Goal: Task Accomplishment & Management: Use online tool/utility

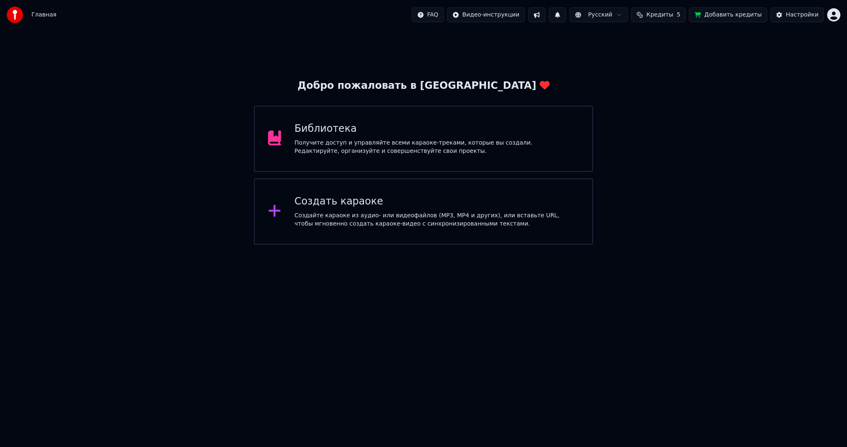
click at [362, 217] on div "Создайте караоке из аудио- или видеофайлов (MP3, MP4 и других), или вставьте UR…" at bounding box center [436, 220] width 284 height 17
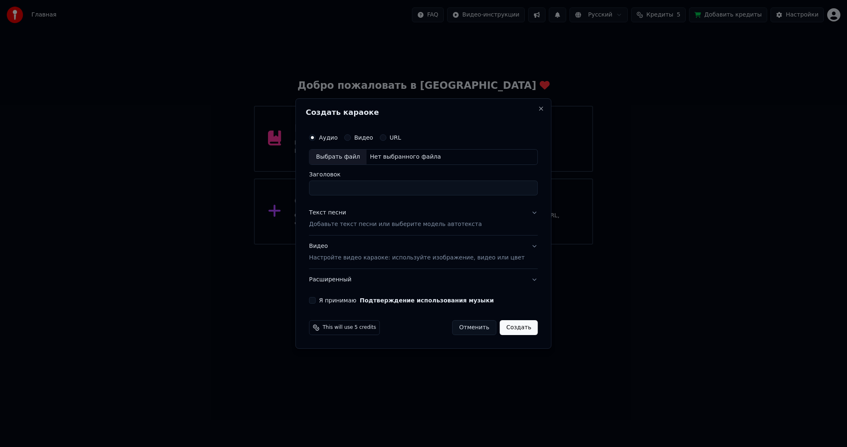
click at [334, 153] on div "Выбрать файл" at bounding box center [337, 157] width 57 height 15
click at [392, 244] on div "Видео Настройте видео караоке: используйте изображение, видео или цвет" at bounding box center [416, 252] width 215 height 20
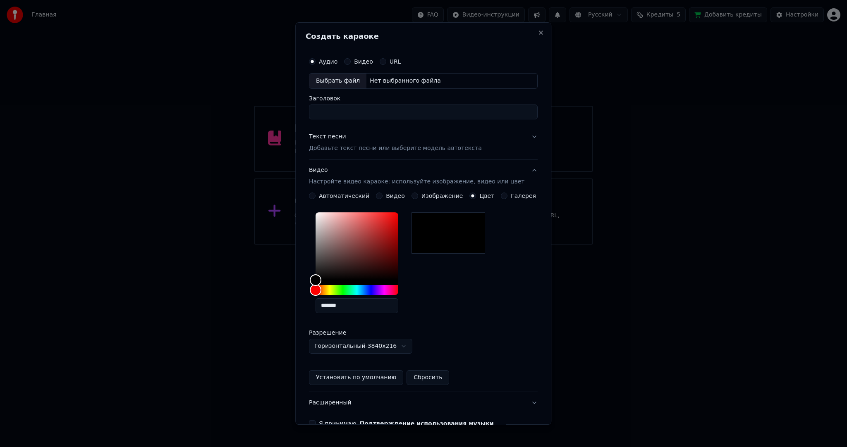
click at [378, 193] on button "Видео" at bounding box center [379, 196] width 7 height 7
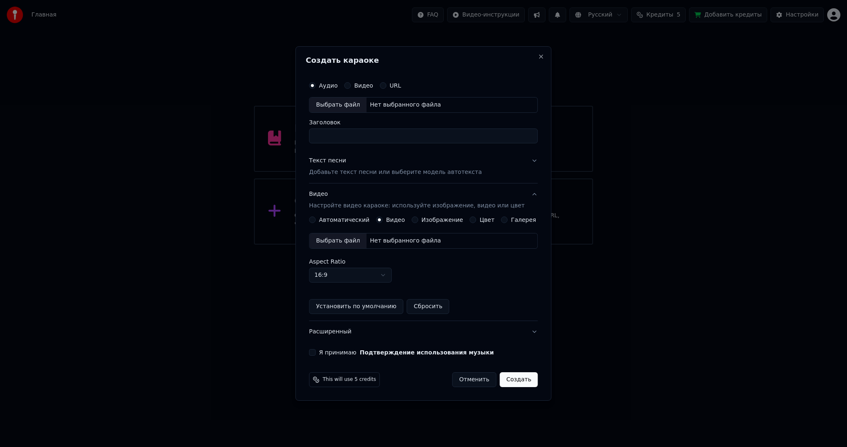
click at [358, 244] on div "Выбрать файл" at bounding box center [337, 241] width 57 height 15
click at [342, 104] on div "Выбрать файл" at bounding box center [337, 105] width 57 height 15
type input "**********"
click at [331, 174] on p "Добавьте текст песни или выберите модель автотекста" at bounding box center [395, 172] width 173 height 8
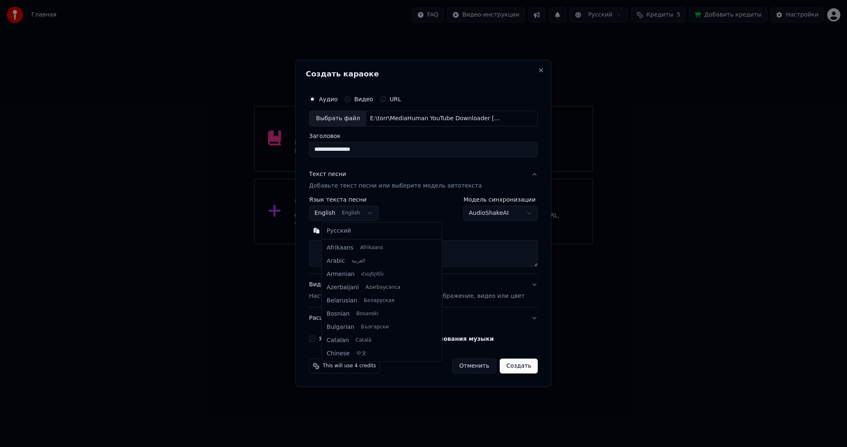
click at [345, 212] on body "**********" at bounding box center [423, 122] width 847 height 245
select select "**"
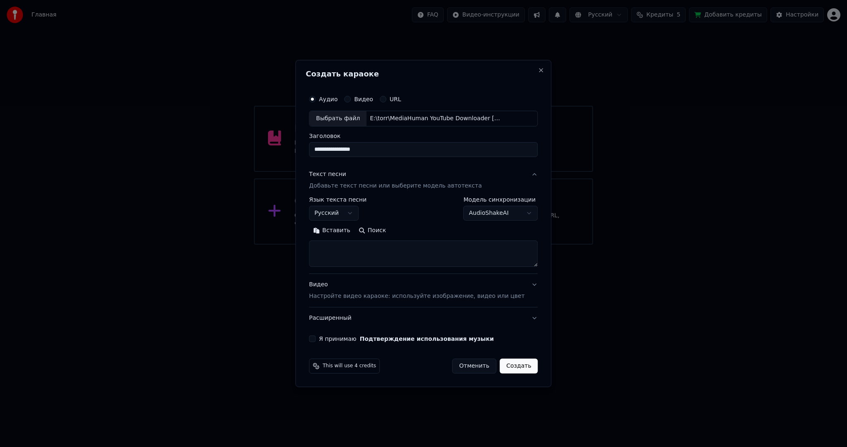
click at [380, 260] on textarea at bounding box center [423, 254] width 229 height 26
paste textarea "**********"
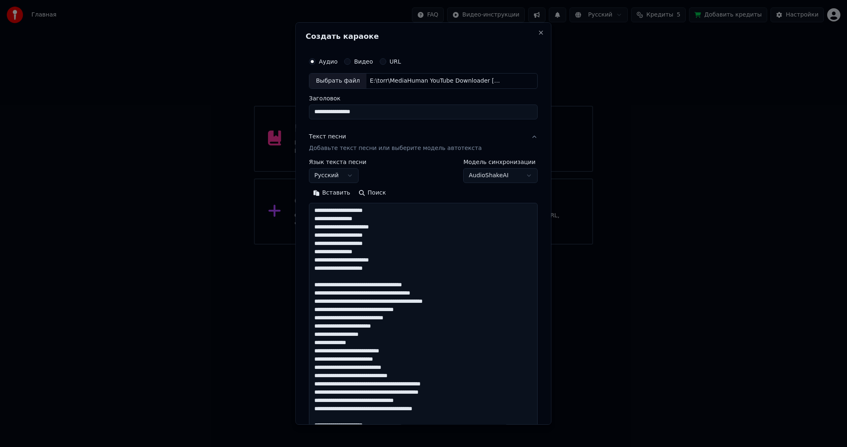
scroll to position [324, 0]
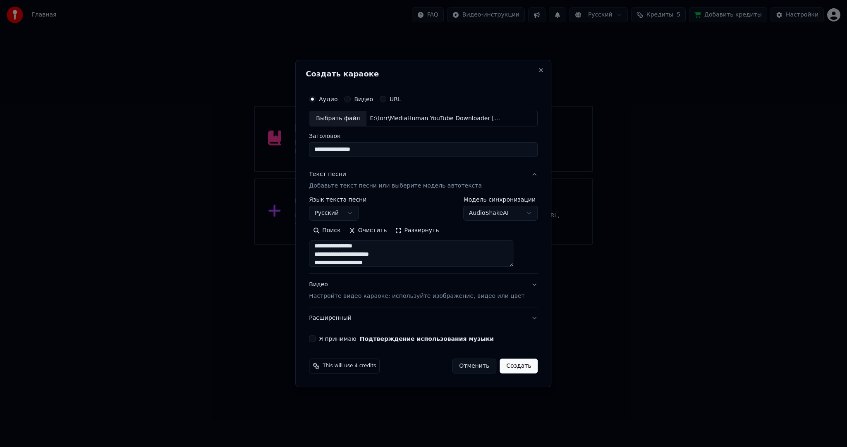
type textarea "**********"
click at [323, 342] on div "**********" at bounding box center [423, 217] width 235 height 258
click at [315, 341] on button "Я принимаю Подтверждение использования музыки" at bounding box center [312, 339] width 7 height 7
click at [509, 371] on button "Создать" at bounding box center [518, 366] width 38 height 15
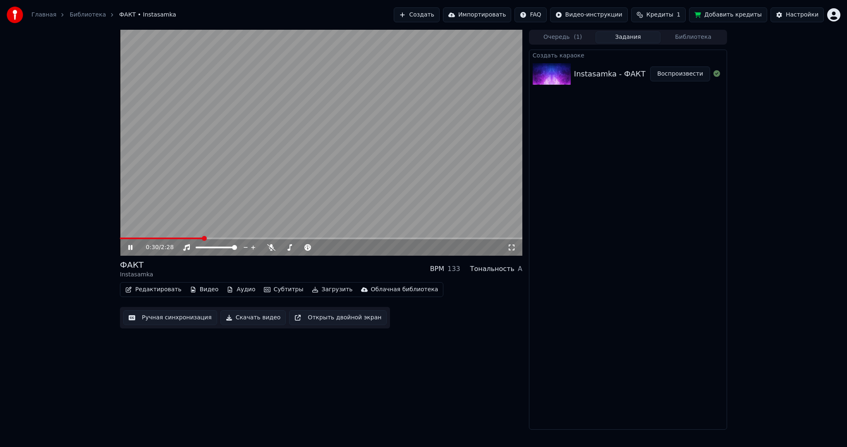
click at [456, 148] on video at bounding box center [321, 143] width 402 height 226
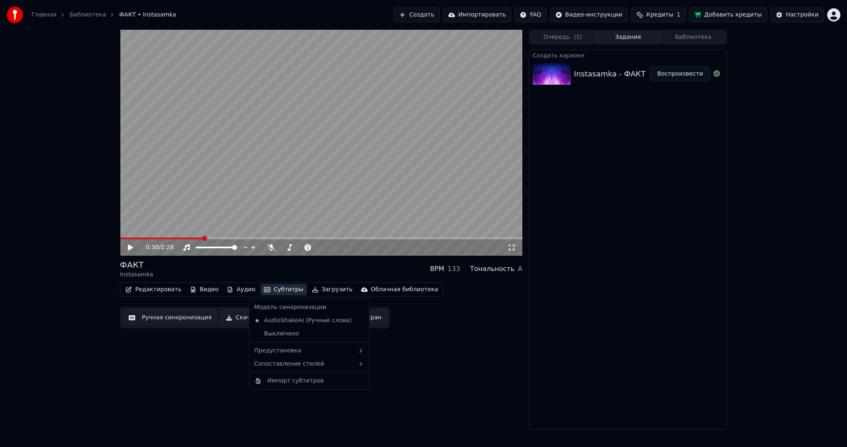
click at [283, 288] on button "Субтитры" at bounding box center [283, 290] width 46 height 12
click at [296, 349] on div "Предустановка" at bounding box center [309, 350] width 117 height 13
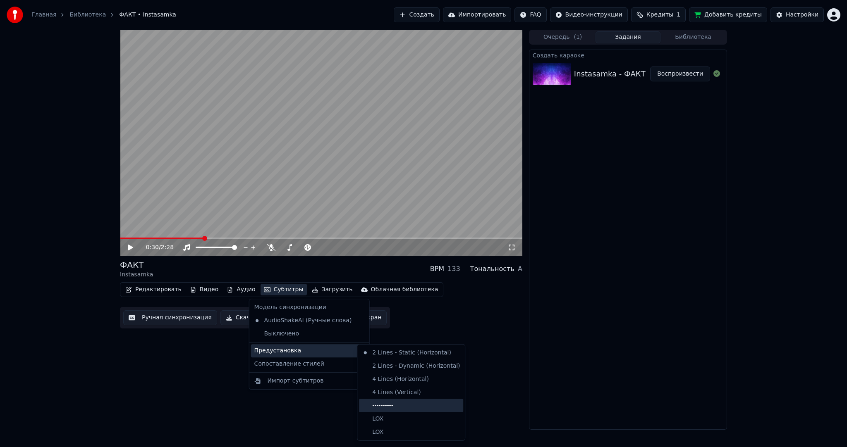
click at [423, 403] on div "----------" at bounding box center [411, 405] width 104 height 13
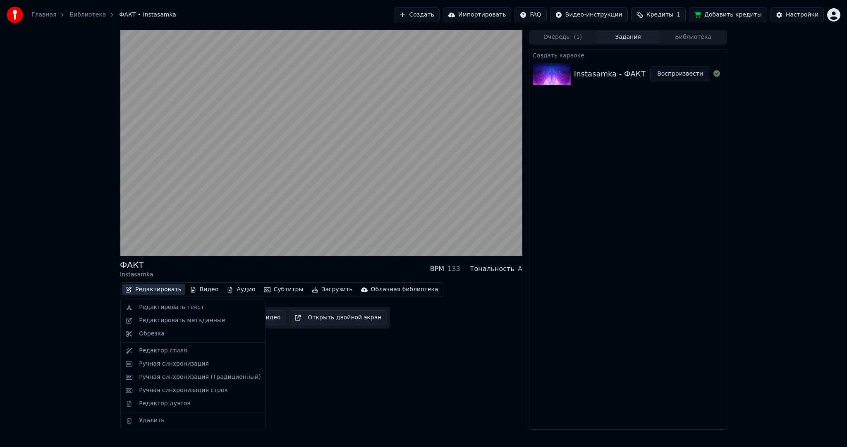
click at [158, 289] on button "Редактировать" at bounding box center [153, 290] width 63 height 12
click at [89, 271] on div "ФАКТ Instasamka BPM 133 Тональность A Редактировать Видео Аудио Субтитры Загруз…" at bounding box center [423, 230] width 847 height 400
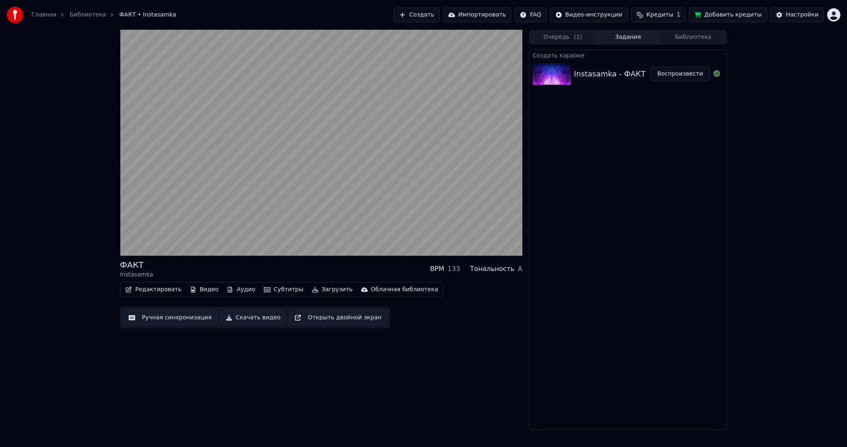
click at [146, 315] on button "Ручная синхронизация" at bounding box center [170, 317] width 94 height 15
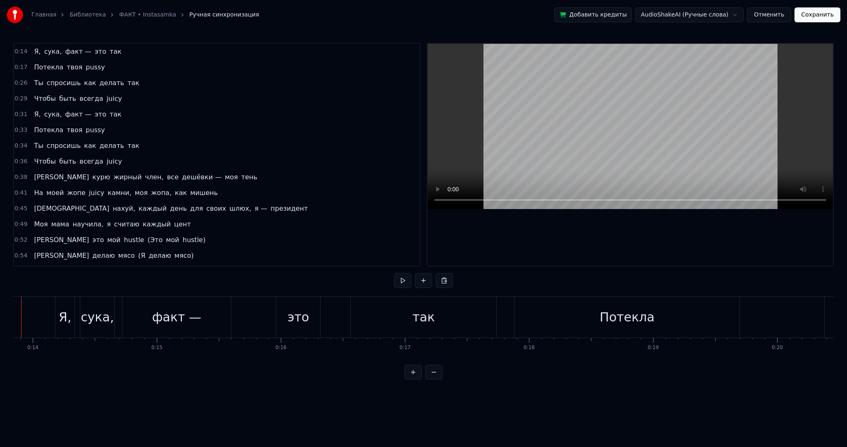
click at [2, 308] on div "Главная Библиотека ФАКТ • Instasamka Ручная синхронизация Добавить кредиты Audi…" at bounding box center [423, 190] width 847 height 380
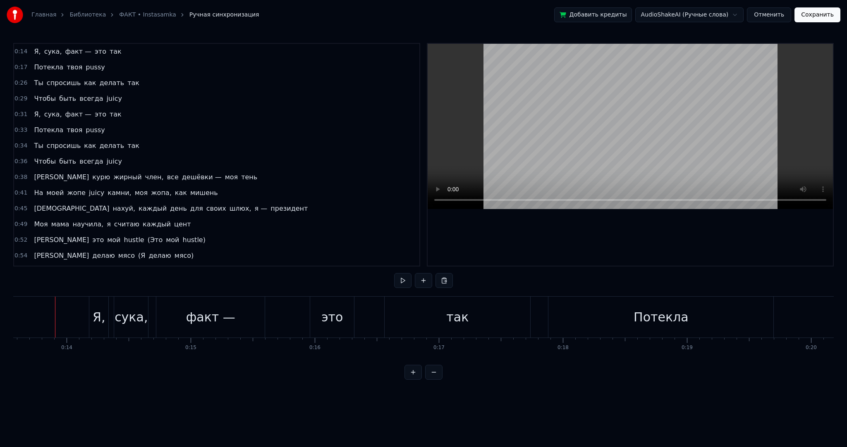
click at [0, 308] on div "Главная Библиотека ФАКТ • Instasamka Ручная синхронизация Добавить кредиты Audi…" at bounding box center [423, 190] width 847 height 380
click at [396, 284] on button at bounding box center [402, 280] width 17 height 15
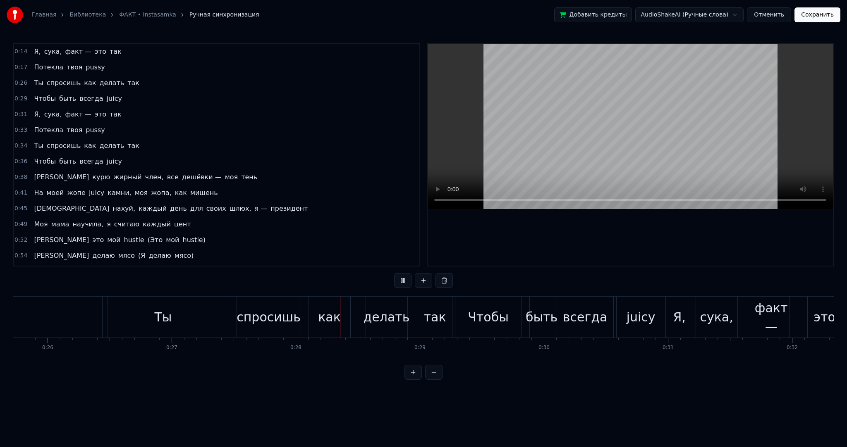
click at [631, 124] on video at bounding box center [629, 126] width 405 height 165
click at [180, 309] on div "Ты" at bounding box center [163, 317] width 111 height 41
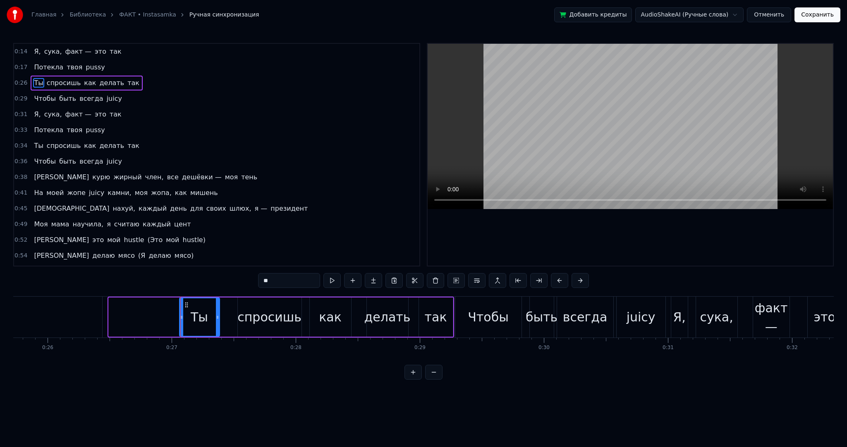
drag, startPoint x: 108, startPoint y: 318, endPoint x: 189, endPoint y: 314, distance: 80.3
click at [180, 320] on div at bounding box center [181, 317] width 3 height 38
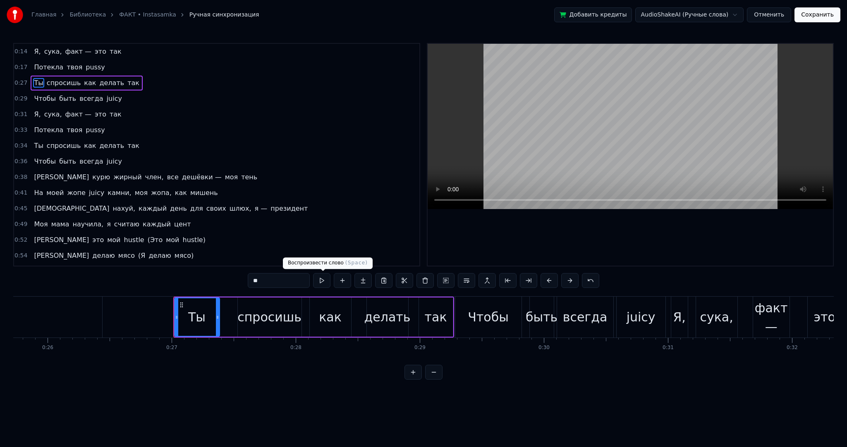
click at [326, 284] on button at bounding box center [321, 280] width 17 height 15
drag, startPoint x: 175, startPoint y: 311, endPoint x: 192, endPoint y: 312, distance: 16.6
click at [192, 312] on div at bounding box center [192, 317] width 3 height 38
drag, startPoint x: 198, startPoint y: 304, endPoint x: 213, endPoint y: 305, distance: 14.9
click at [213, 305] on icon at bounding box center [213, 305] width 7 height 7
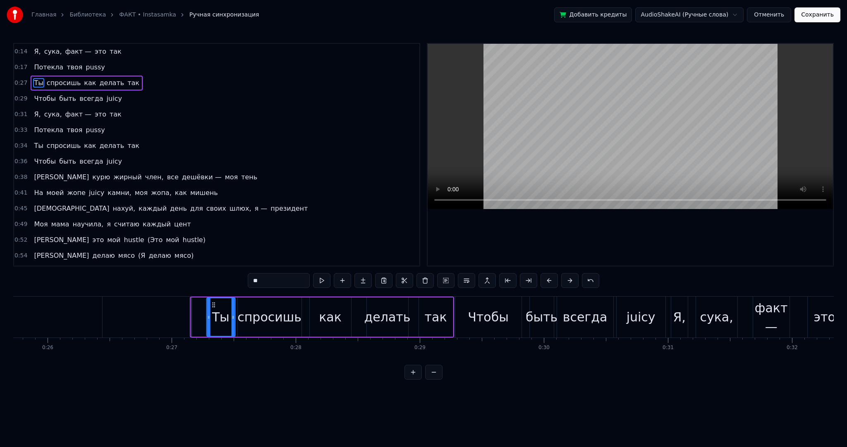
click at [213, 305] on div "Ты" at bounding box center [221, 317] width 28 height 38
drag, startPoint x: 208, startPoint y: 309, endPoint x: 201, endPoint y: 310, distance: 7.5
click at [208, 310] on div at bounding box center [209, 317] width 3 height 38
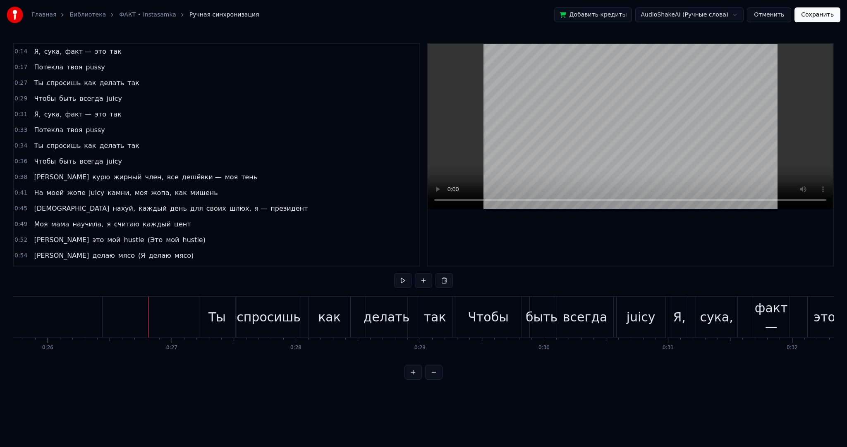
click at [398, 281] on button at bounding box center [402, 280] width 17 height 15
click at [207, 306] on div "Ты" at bounding box center [217, 317] width 36 height 41
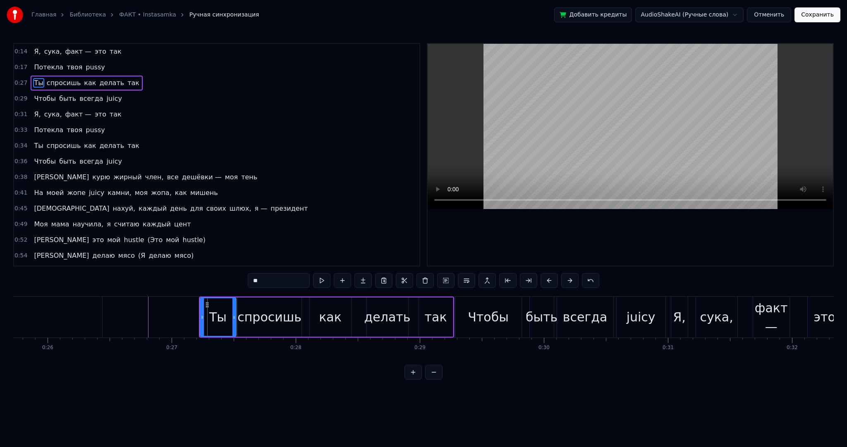
click at [86, 67] on span "pussy" at bounding box center [95, 67] width 21 height 10
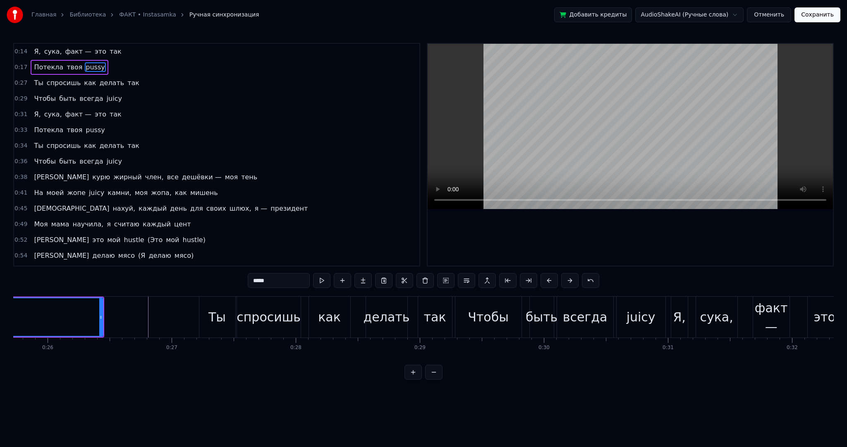
scroll to position [0, 2687]
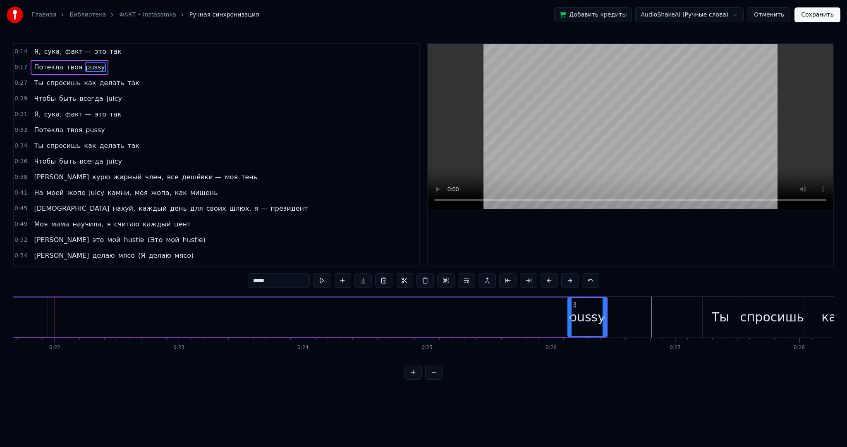
drag, startPoint x: 57, startPoint y: 308, endPoint x: 571, endPoint y: 308, distance: 513.0
click at [568, 311] on div at bounding box center [569, 317] width 3 height 38
drag, startPoint x: 572, startPoint y: 301, endPoint x: 664, endPoint y: 308, distance: 92.4
click at [667, 309] on div "pussy" at bounding box center [680, 317] width 38 height 38
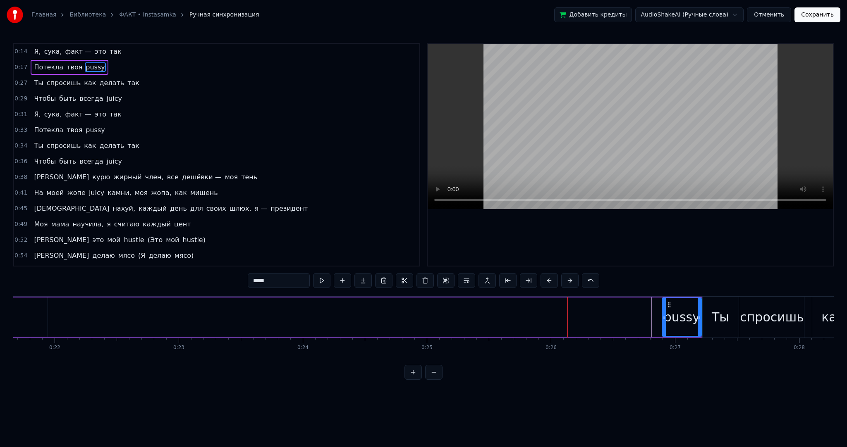
click at [67, 66] on span "твоя" at bounding box center [74, 67] width 17 height 10
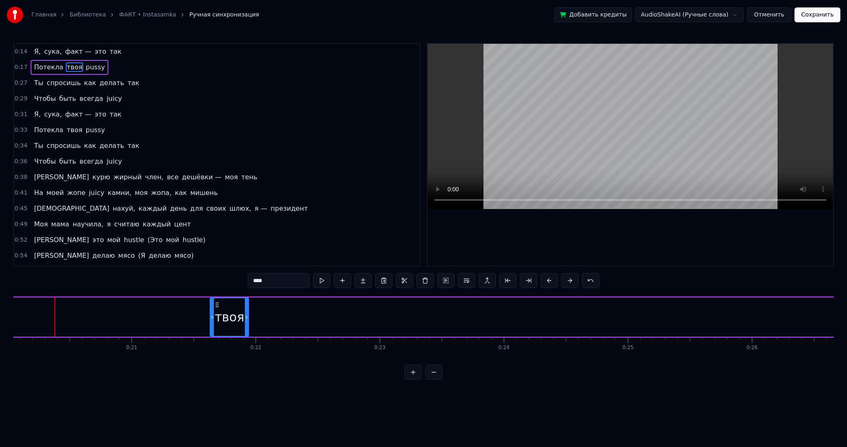
drag, startPoint x: 57, startPoint y: 316, endPoint x: 214, endPoint y: 311, distance: 156.3
click at [214, 311] on div at bounding box center [211, 317] width 3 height 38
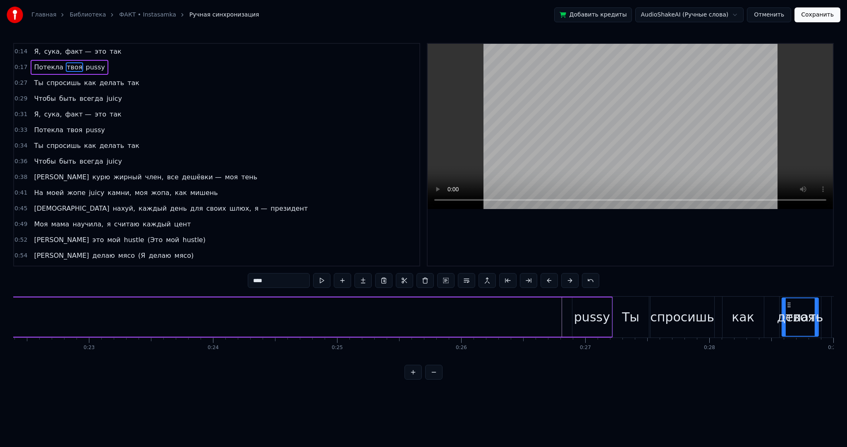
scroll to position [0, 2779]
drag, startPoint x: 219, startPoint y: 303, endPoint x: 528, endPoint y: 318, distance: 309.6
click at [528, 318] on div "твоя" at bounding box center [540, 317] width 36 height 38
click at [49, 64] on span "Потекла" at bounding box center [48, 67] width 31 height 10
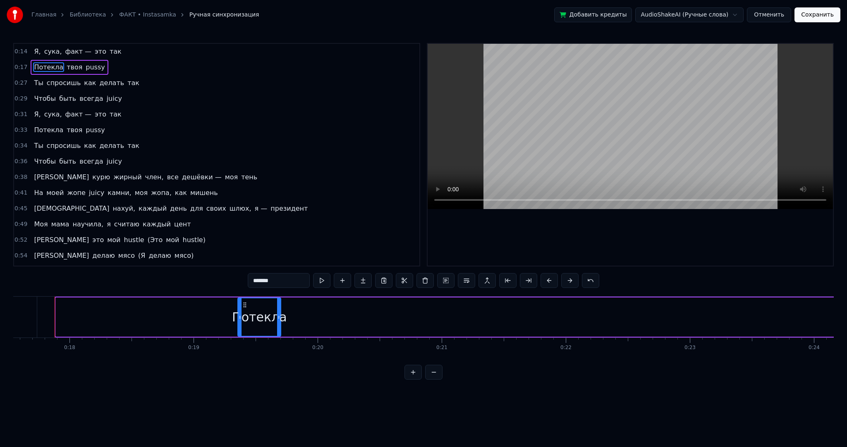
drag, startPoint x: 79, startPoint y: 309, endPoint x: 243, endPoint y: 311, distance: 165.0
click at [240, 314] on div at bounding box center [239, 317] width 3 height 38
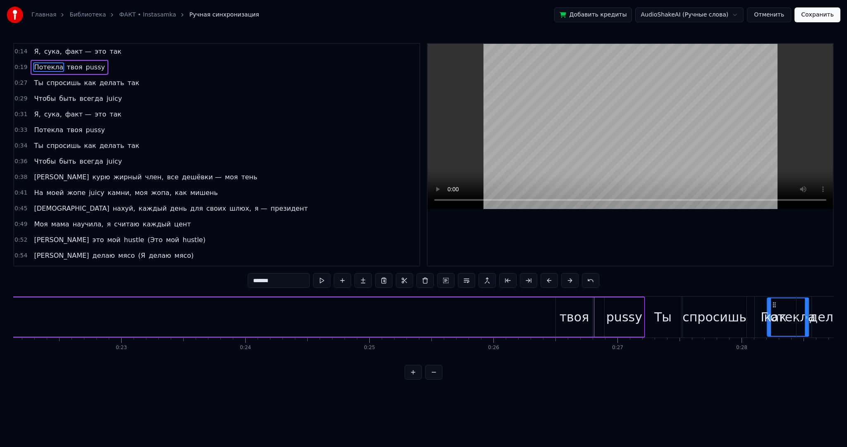
scroll to position [0, 2750]
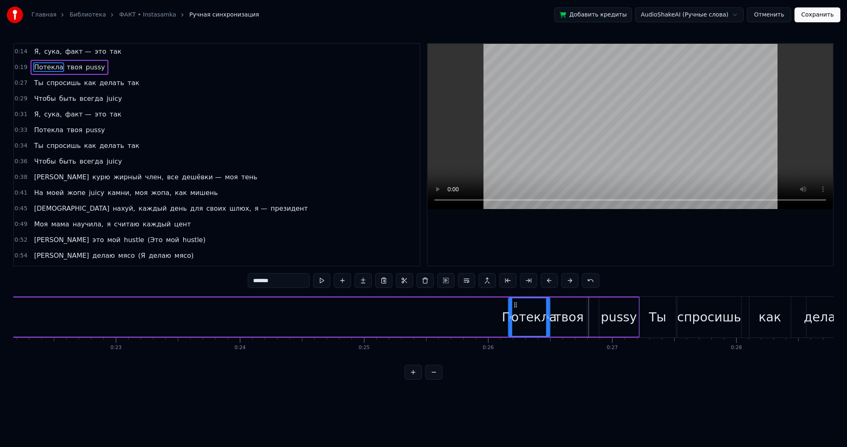
drag, startPoint x: 245, startPoint y: 306, endPoint x: 513, endPoint y: 319, distance: 267.8
click at [514, 324] on div "Потекла" at bounding box center [529, 317] width 41 height 38
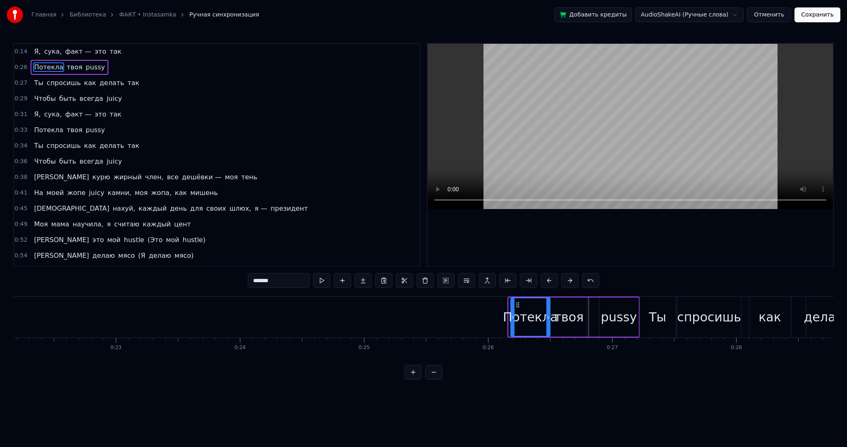
click at [513, 319] on icon at bounding box center [512, 317] width 3 height 7
click at [322, 281] on button at bounding box center [321, 280] width 17 height 15
click at [109, 53] on span "так" at bounding box center [116, 52] width 14 height 10
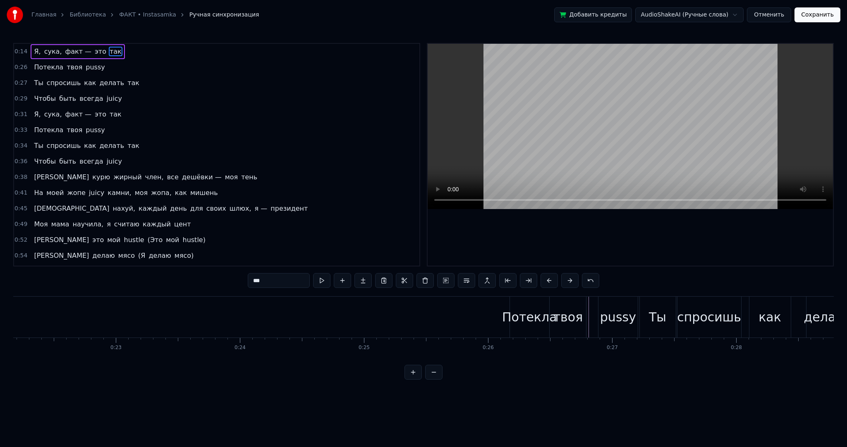
scroll to position [0, 2012]
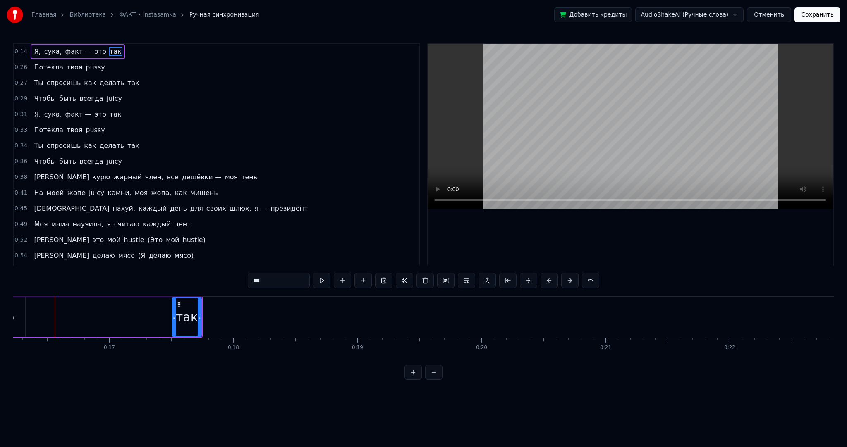
drag, startPoint x: 57, startPoint y: 317, endPoint x: 174, endPoint y: 310, distance: 116.4
click at [172, 314] on icon at bounding box center [173, 317] width 3 height 7
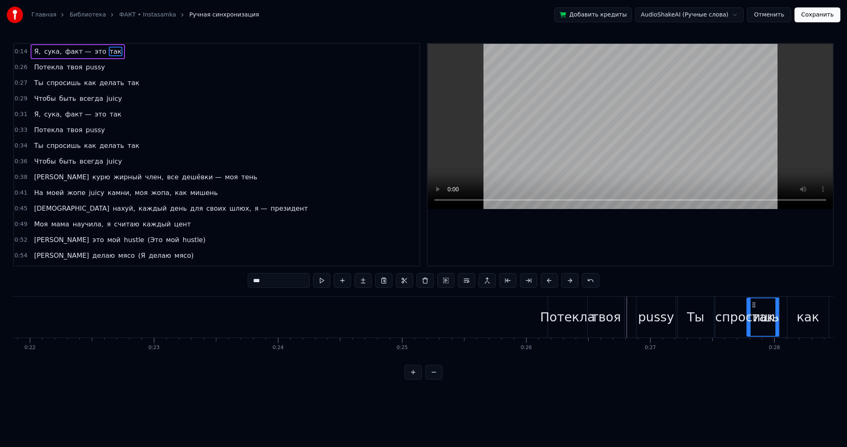
scroll to position [0, 2733]
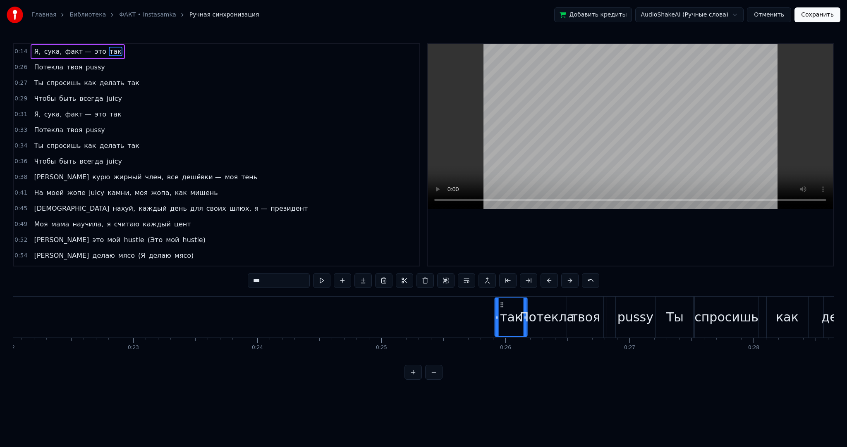
drag, startPoint x: 176, startPoint y: 305, endPoint x: 501, endPoint y: 335, distance: 326.7
click at [501, 335] on div "так" at bounding box center [510, 317] width 31 height 38
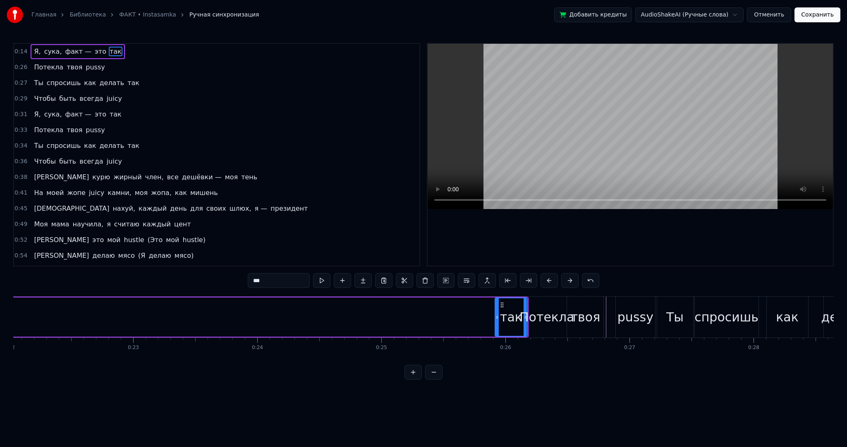
click at [94, 53] on span "это" at bounding box center [100, 52] width 13 height 10
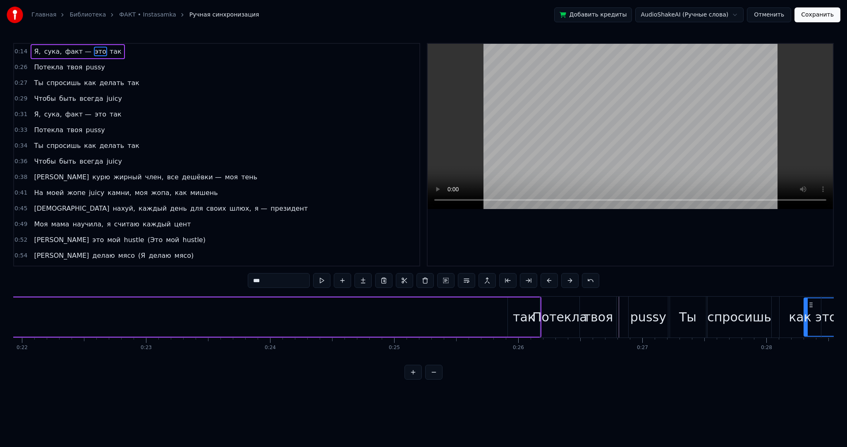
scroll to position [0, 2748]
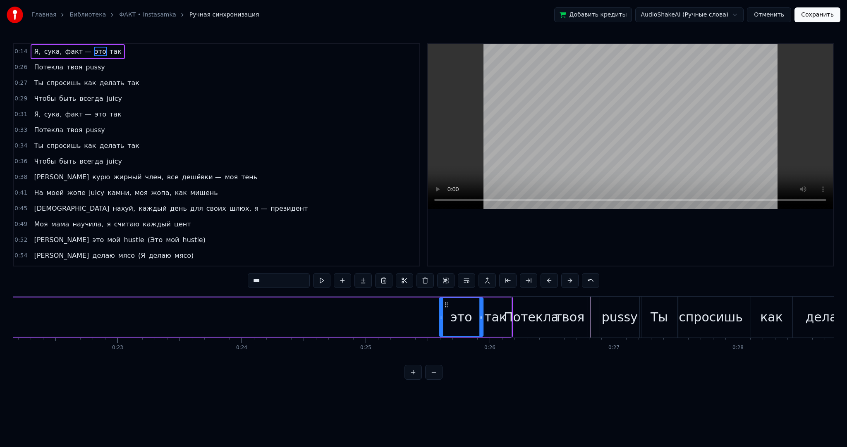
drag, startPoint x: 61, startPoint y: 304, endPoint x: 444, endPoint y: 325, distance: 383.4
click at [444, 325] on div "это" at bounding box center [461, 317] width 43 height 38
drag, startPoint x: 440, startPoint y: 319, endPoint x: 461, endPoint y: 314, distance: 21.3
click at [459, 317] on icon at bounding box center [459, 317] width 3 height 7
click at [464, 302] on icon at bounding box center [466, 305] width 7 height 7
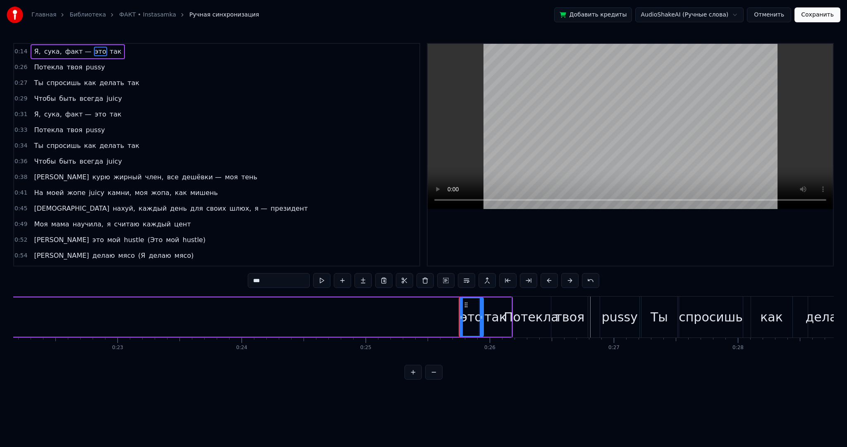
click at [68, 52] on span "факт —" at bounding box center [78, 52] width 28 height 10
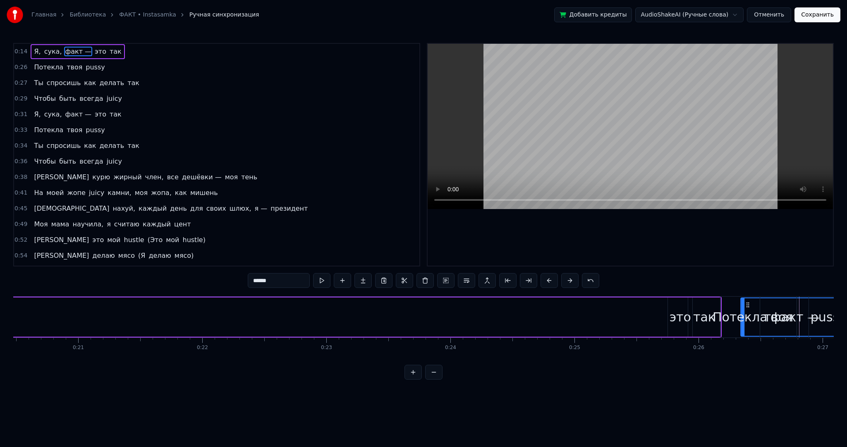
scroll to position [0, 2543]
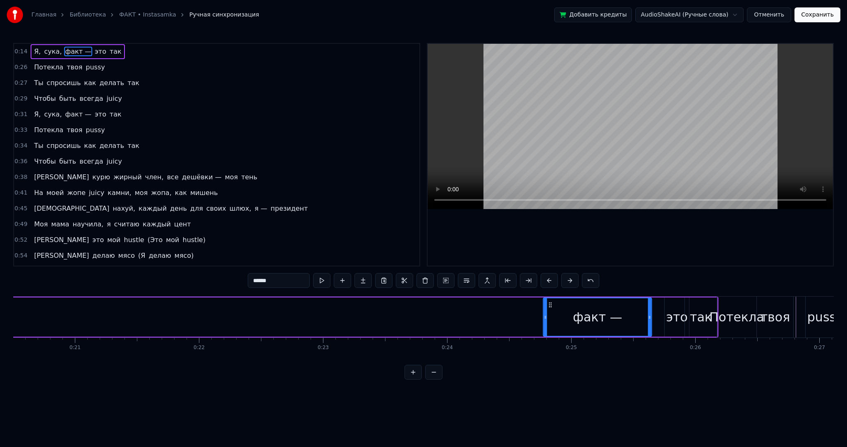
drag, startPoint x: 61, startPoint y: 301, endPoint x: 548, endPoint y: 316, distance: 487.2
click at [548, 316] on div "факт —" at bounding box center [597, 317] width 107 height 38
drag, startPoint x: 544, startPoint y: 314, endPoint x: 609, endPoint y: 310, distance: 64.6
click at [609, 310] on div at bounding box center [608, 317] width 3 height 38
click at [324, 279] on button at bounding box center [321, 280] width 17 height 15
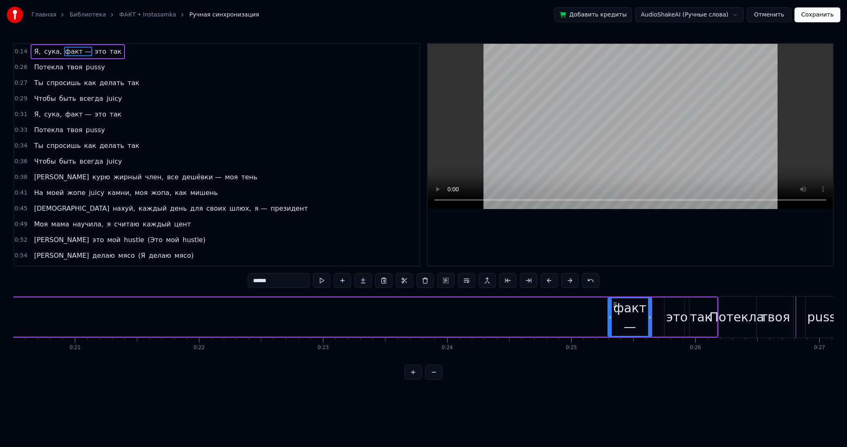
click at [324, 279] on button at bounding box center [321, 280] width 17 height 15
drag, startPoint x: 610, startPoint y: 320, endPoint x: 551, endPoint y: 316, distance: 59.2
click at [561, 316] on icon at bounding box center [562, 317] width 3 height 7
click at [326, 281] on button at bounding box center [321, 280] width 17 height 15
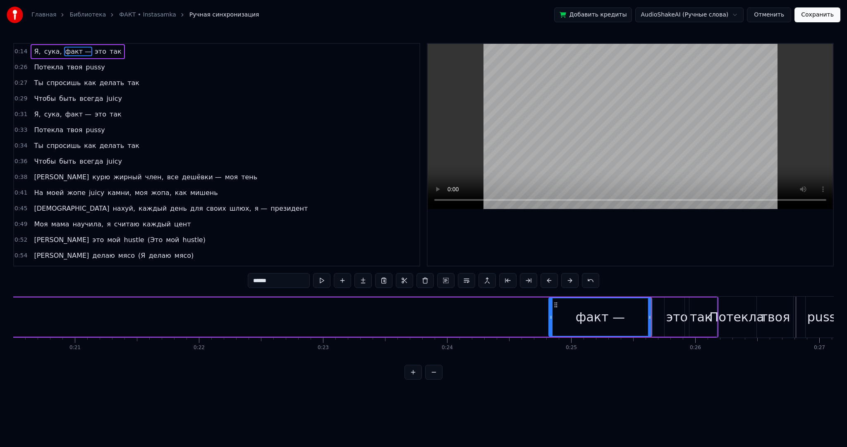
click at [326, 281] on button at bounding box center [321, 280] width 17 height 15
click at [326, 280] on button at bounding box center [321, 280] width 17 height 15
drag, startPoint x: 550, startPoint y: 308, endPoint x: 498, endPoint y: 310, distance: 52.6
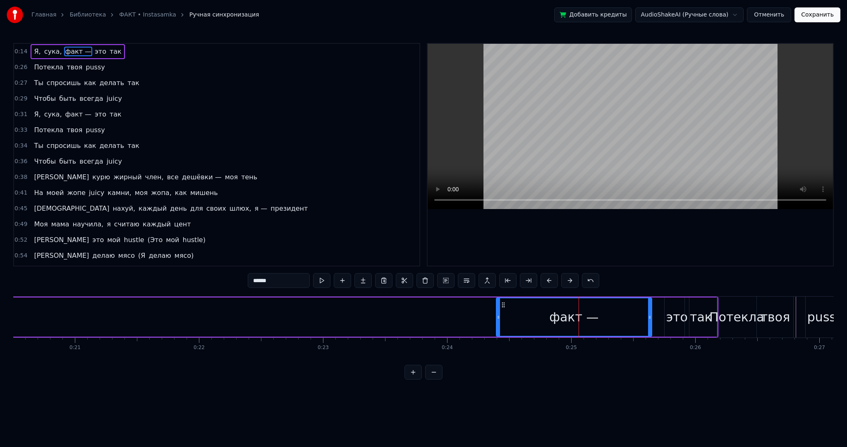
click at [498, 310] on div at bounding box center [498, 317] width 3 height 38
click at [321, 282] on button at bounding box center [321, 280] width 17 height 15
drag, startPoint x: 649, startPoint y: 308, endPoint x: 537, endPoint y: 308, distance: 112.0
click at [537, 308] on div at bounding box center [537, 317] width 3 height 38
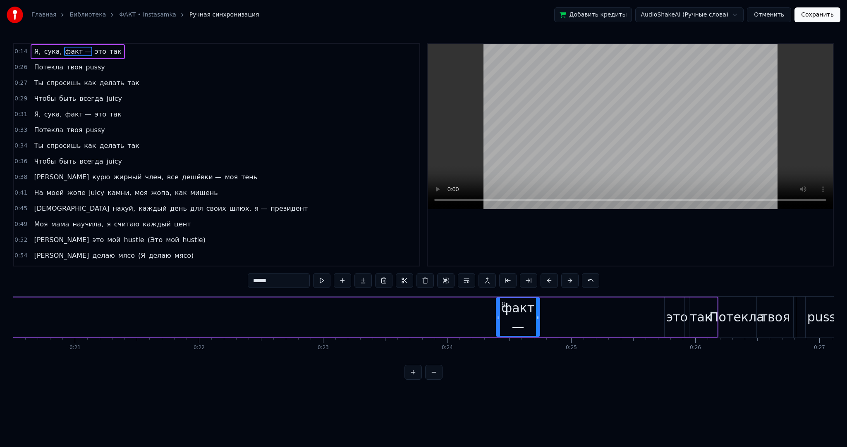
click at [680, 312] on div "это" at bounding box center [676, 317] width 21 height 19
drag, startPoint x: 671, startPoint y: 305, endPoint x: 559, endPoint y: 307, distance: 111.6
click at [559, 307] on icon at bounding box center [561, 305] width 7 height 7
drag, startPoint x: 573, startPoint y: 309, endPoint x: 588, endPoint y: 309, distance: 14.5
click at [588, 309] on div at bounding box center [589, 317] width 3 height 38
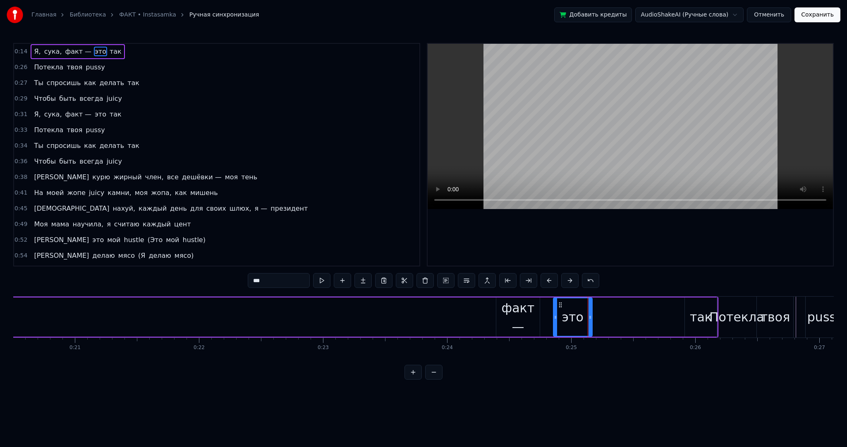
click at [704, 309] on div "так" at bounding box center [701, 317] width 22 height 19
type input "***"
drag, startPoint x: 690, startPoint y: 305, endPoint x: 616, endPoint y: 309, distance: 73.3
click at [616, 309] on div "так" at bounding box center [626, 317] width 31 height 38
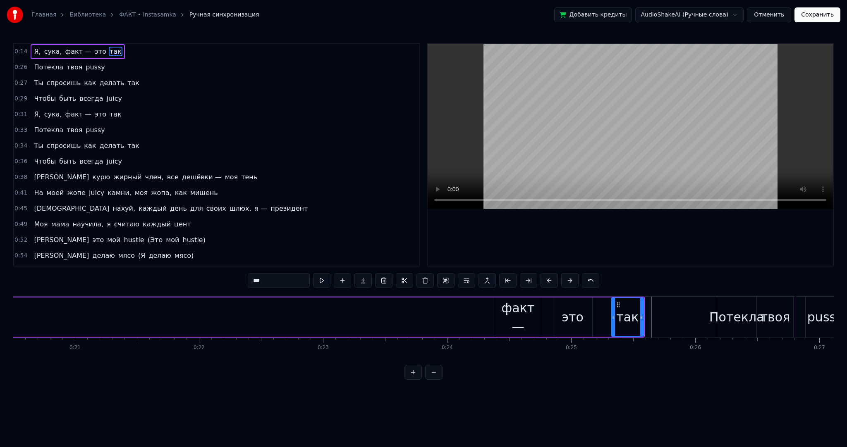
click at [641, 311] on div "так" at bounding box center [626, 317] width 31 height 38
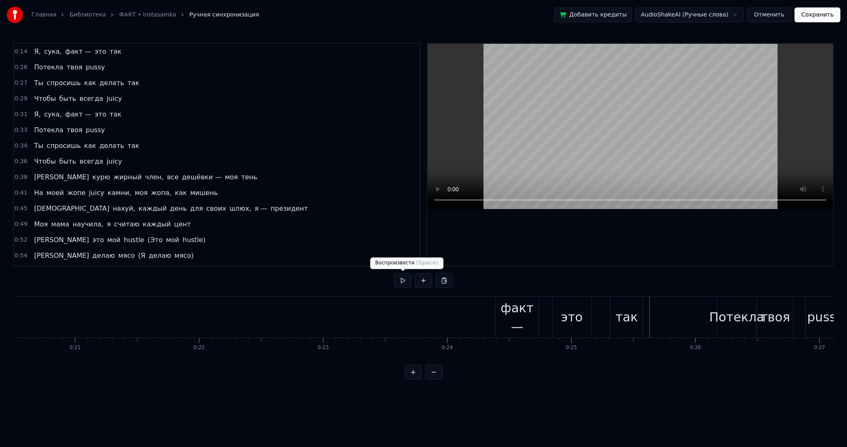
click at [400, 281] on button at bounding box center [402, 280] width 17 height 15
click at [721, 311] on div "Потекла" at bounding box center [736, 317] width 55 height 19
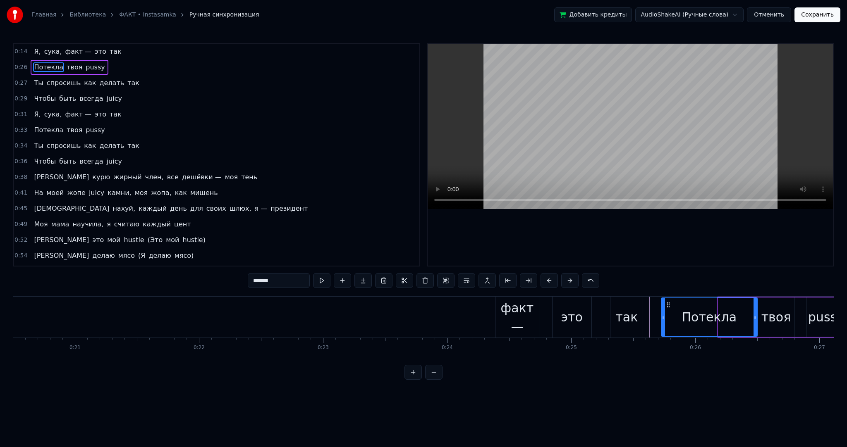
drag, startPoint x: 718, startPoint y: 311, endPoint x: 666, endPoint y: 313, distance: 51.3
click at [665, 313] on div at bounding box center [662, 317] width 3 height 38
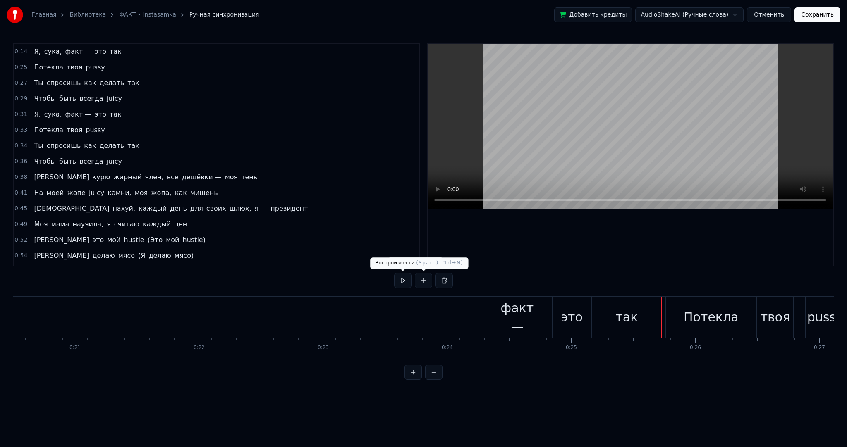
click at [405, 282] on button at bounding box center [402, 280] width 17 height 15
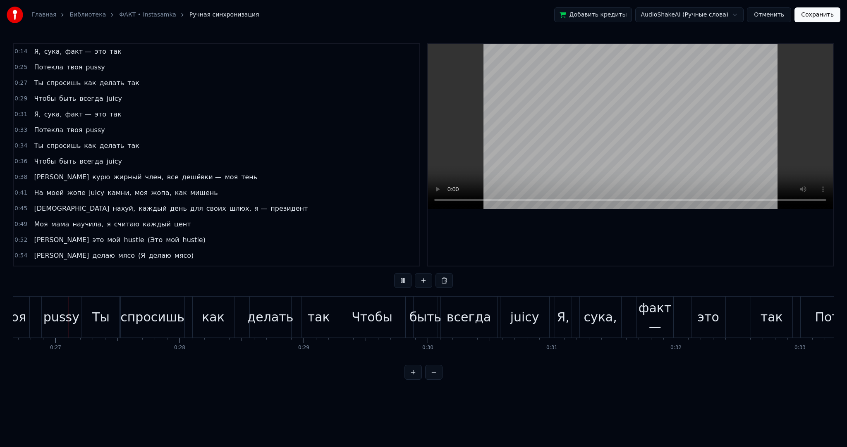
click at [405, 282] on button at bounding box center [402, 280] width 17 height 15
click at [67, 69] on span "твоя" at bounding box center [74, 67] width 17 height 10
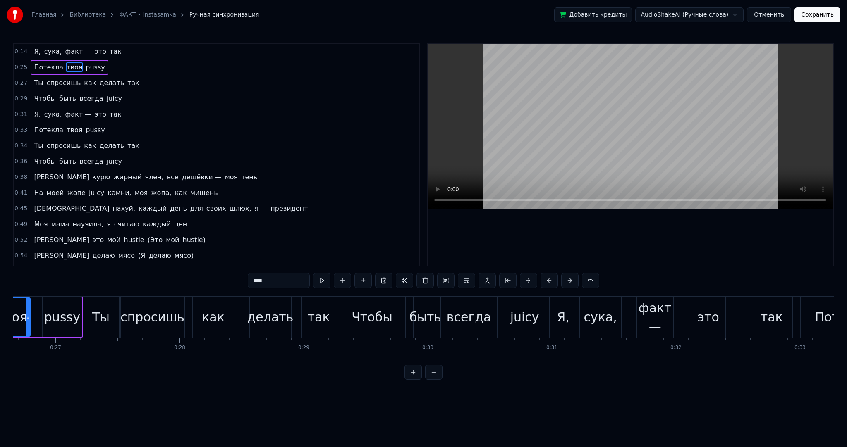
click at [57, 67] on div "Потекла твоя pussy" at bounding box center [69, 67] width 77 height 15
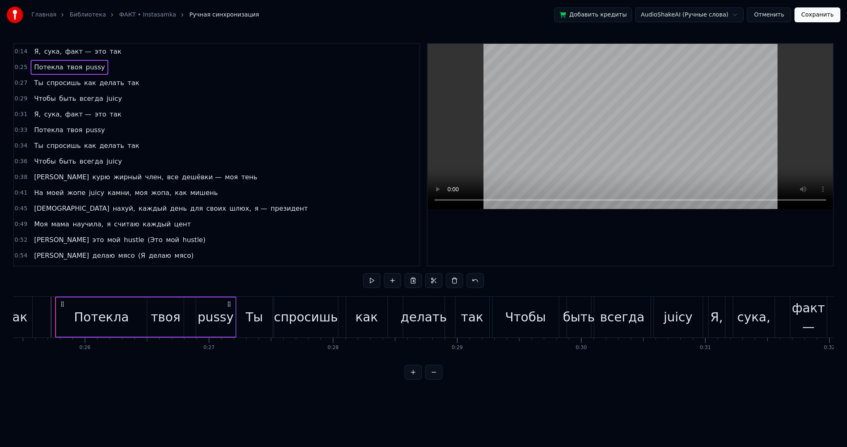
click at [94, 53] on span "это" at bounding box center [100, 52] width 13 height 10
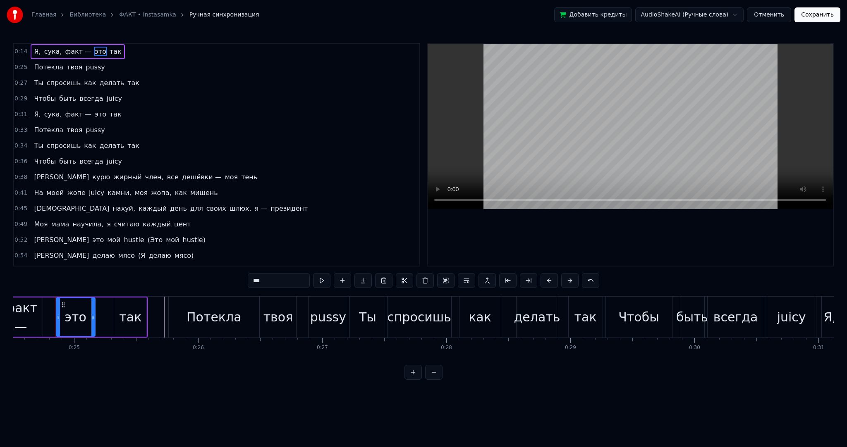
click at [72, 52] on span "факт —" at bounding box center [78, 52] width 28 height 10
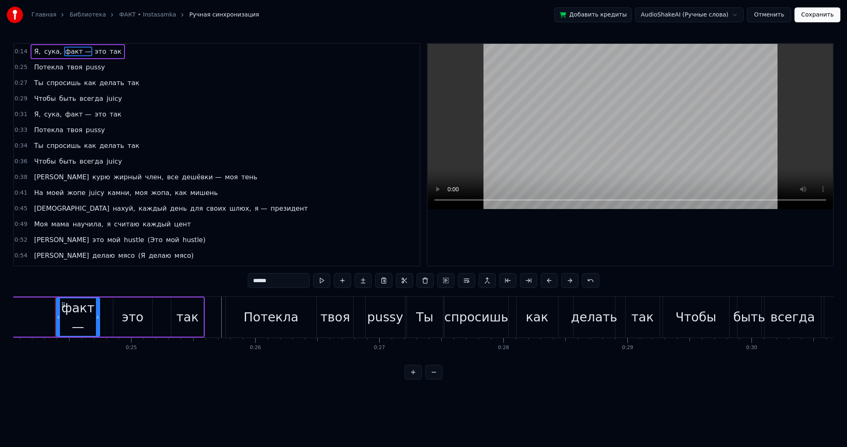
click at [51, 49] on span "сука," at bounding box center [52, 52] width 19 height 10
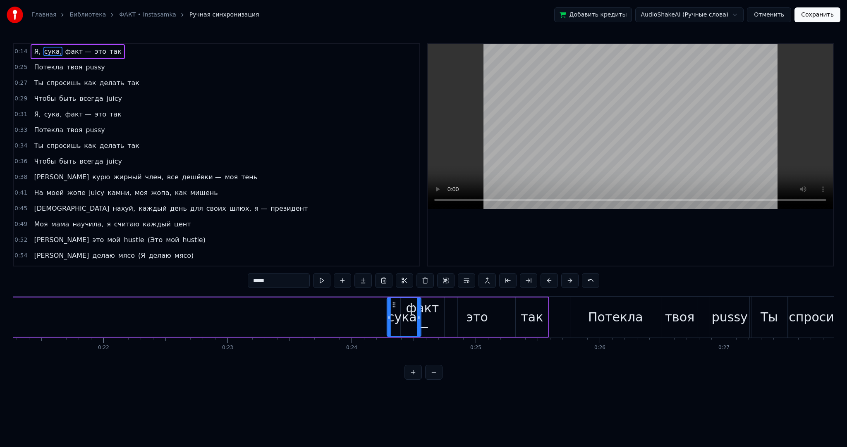
scroll to position [0, 2642]
drag, startPoint x: 63, startPoint y: 302, endPoint x: 665, endPoint y: 306, distance: 601.9
drag, startPoint x: 366, startPoint y: 304, endPoint x: 359, endPoint y: 303, distance: 7.5
click at [359, 303] on icon at bounding box center [360, 305] width 7 height 7
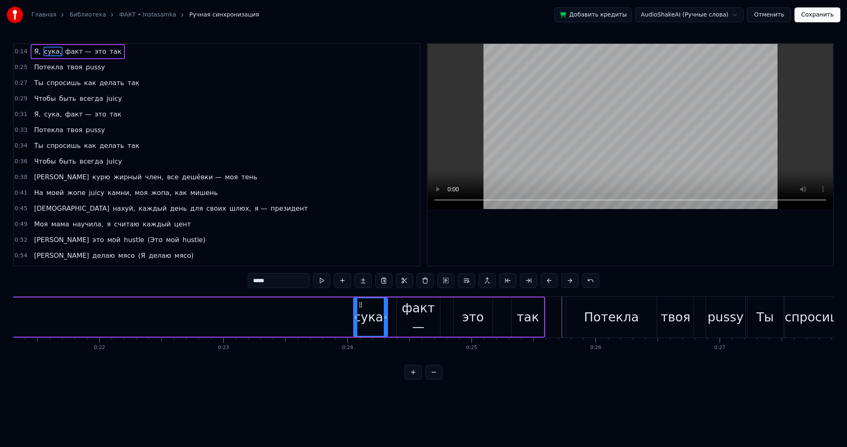
click at [33, 50] on span "Я," at bounding box center [37, 52] width 8 height 10
type input "**"
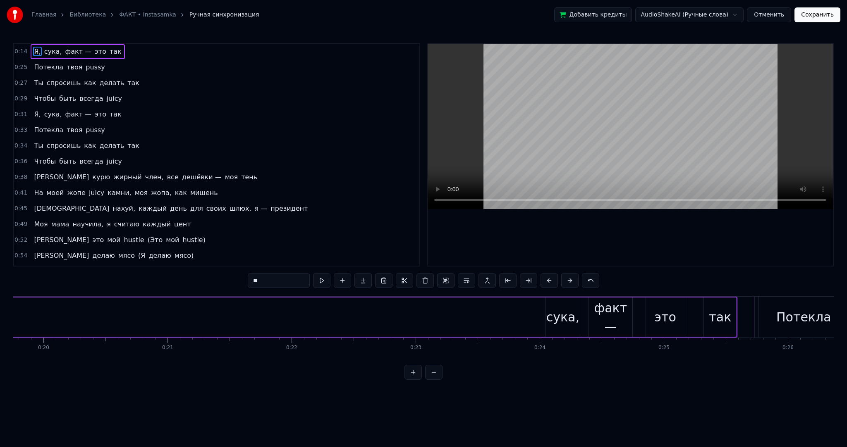
scroll to position [0, 2502]
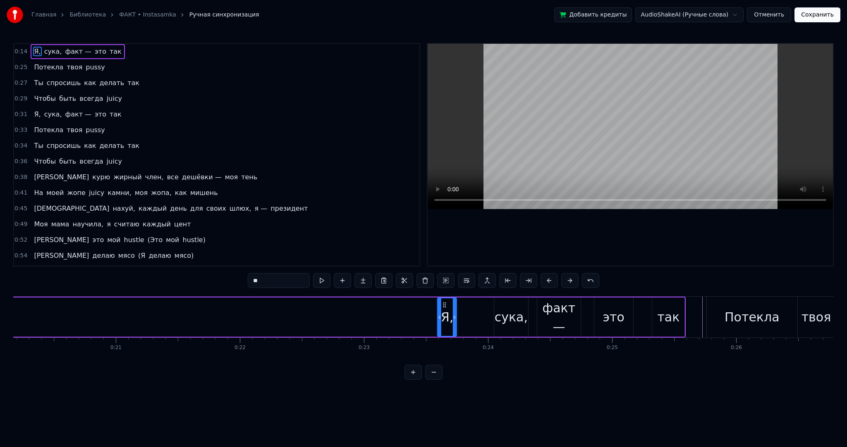
drag, startPoint x: 63, startPoint y: 304, endPoint x: 448, endPoint y: 326, distance: 385.9
click at [448, 326] on div "Я," at bounding box center [447, 317] width 18 height 38
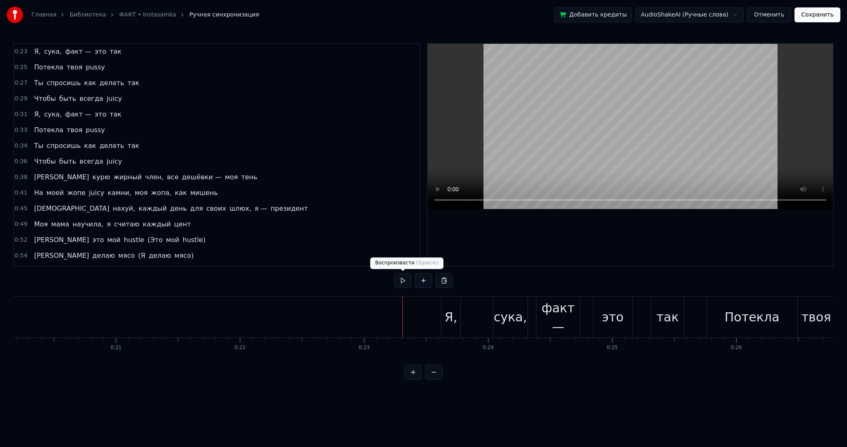
click at [402, 283] on button at bounding box center [402, 280] width 17 height 15
click at [460, 313] on div "Я," at bounding box center [451, 317] width 20 height 41
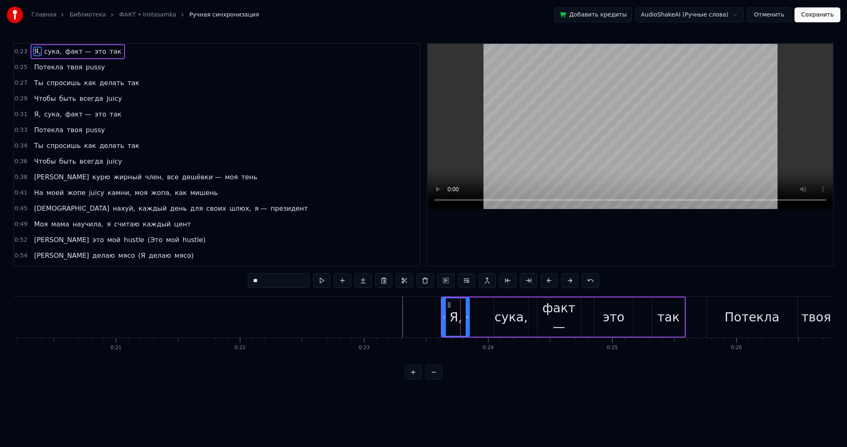
drag, startPoint x: 458, startPoint y: 309, endPoint x: 466, endPoint y: 310, distance: 8.4
click at [466, 310] on div at bounding box center [466, 317] width 3 height 38
click at [457, 306] on icon at bounding box center [457, 305] width 7 height 7
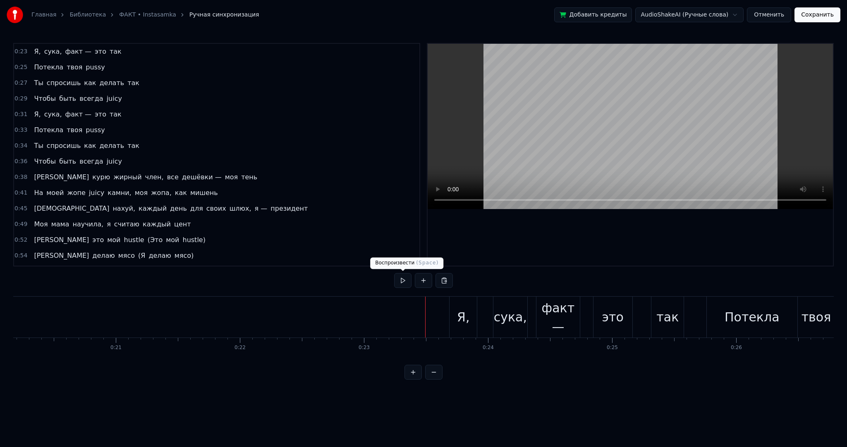
click at [400, 281] on button at bounding box center [402, 280] width 17 height 15
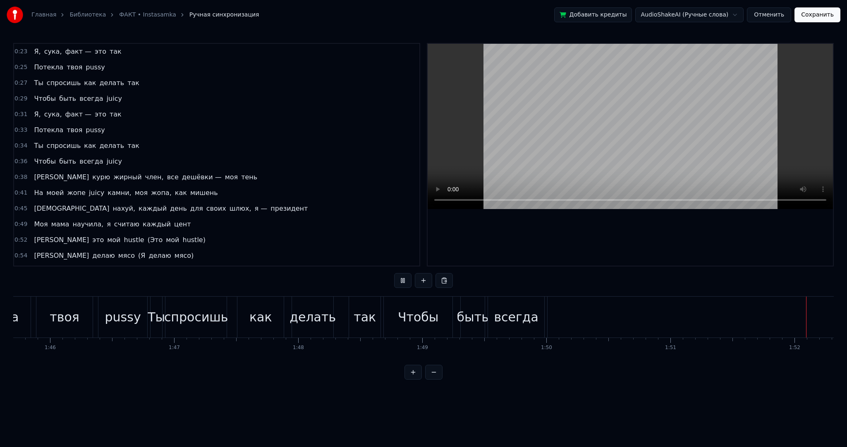
scroll to position [0, 13869]
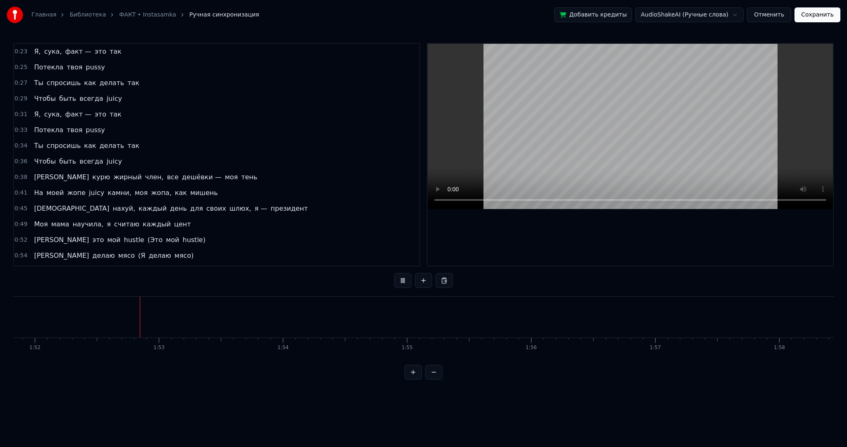
click at [551, 132] on video at bounding box center [629, 126] width 405 height 165
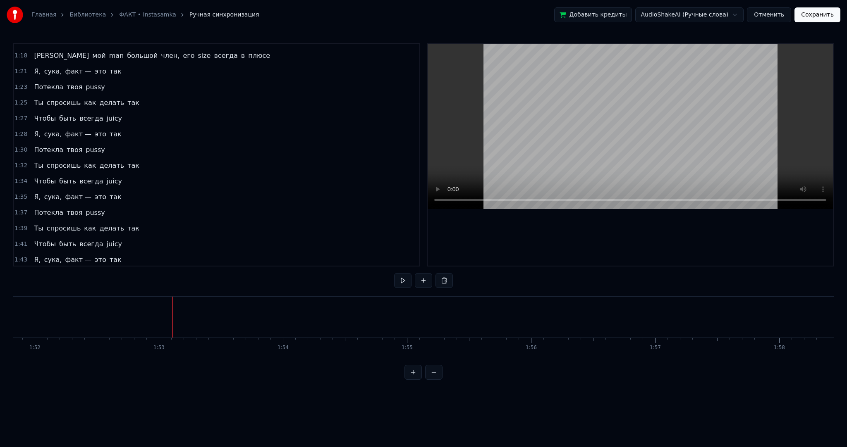
scroll to position [386, 0]
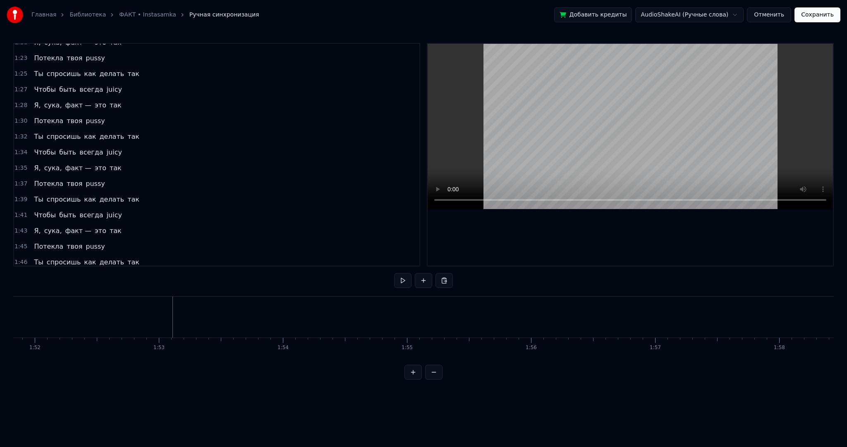
click at [107, 273] on span "juicy" at bounding box center [114, 278] width 17 height 10
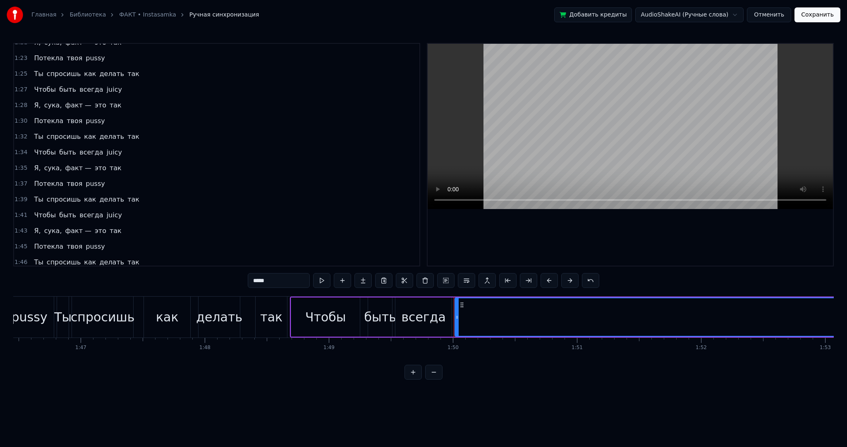
scroll to position [0, 13165]
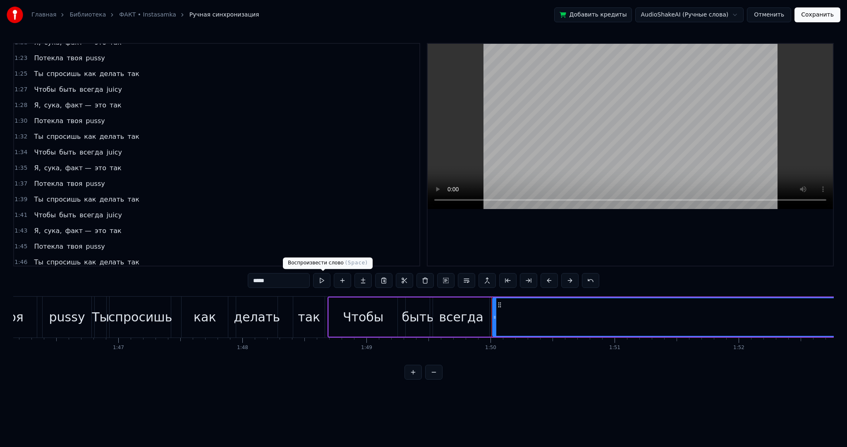
drag, startPoint x: 258, startPoint y: 282, endPoint x: 239, endPoint y: 282, distance: 19.0
click at [241, 282] on div "0:23 Я, сука, факт — это так 0:25 Потекла твоя pussy 0:27 Ты спросишь как делат…" at bounding box center [423, 211] width 820 height 337
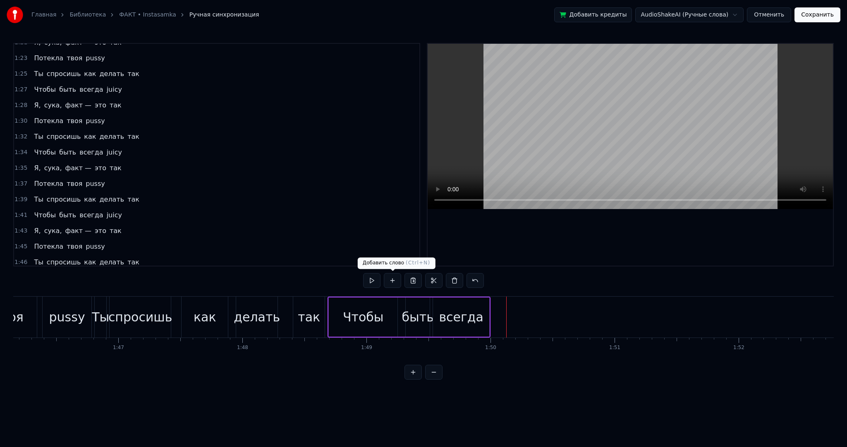
click at [384, 281] on button at bounding box center [392, 280] width 17 height 15
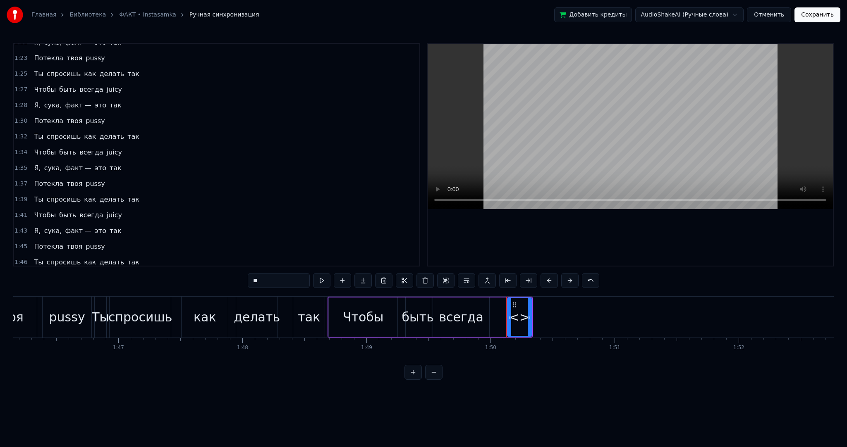
click at [516, 311] on div "<>" at bounding box center [519, 317] width 21 height 19
drag, startPoint x: 229, startPoint y: 277, endPoint x: 221, endPoint y: 276, distance: 7.5
click at [225, 277] on div "0:23 Я, сука, факт — это так 0:25 Потекла твоя pussy 0:27 Ты спросишь как делат…" at bounding box center [423, 211] width 820 height 337
paste input "***"
drag, startPoint x: 508, startPoint y: 311, endPoint x: 491, endPoint y: 313, distance: 17.0
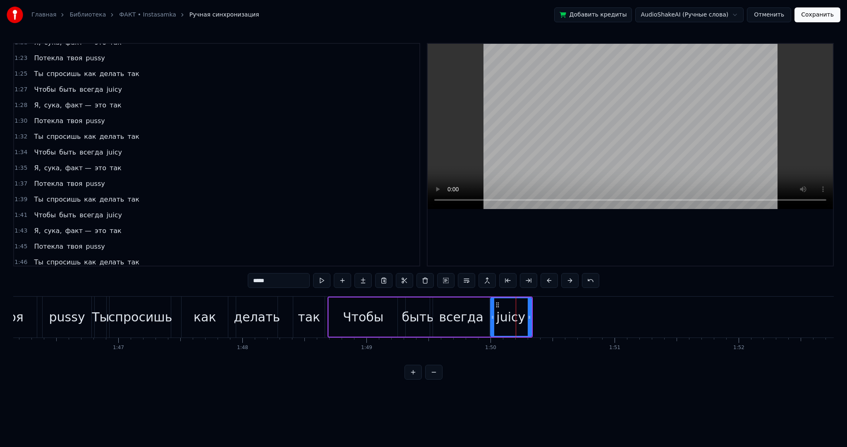
click at [491, 313] on div at bounding box center [492, 317] width 3 height 38
drag, startPoint x: 528, startPoint y: 315, endPoint x: 513, endPoint y: 317, distance: 14.6
click at [530, 319] on icon at bounding box center [531, 317] width 3 height 7
type input "*****"
click at [321, 279] on button at bounding box center [321, 280] width 17 height 15
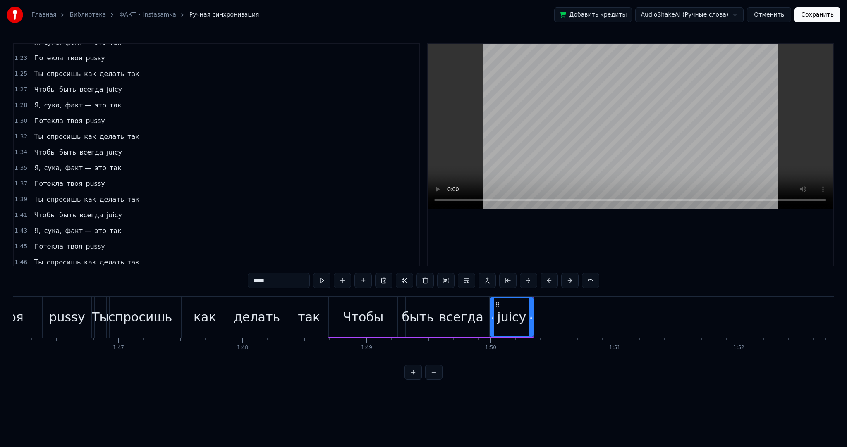
click at [819, 15] on button "Сохранить" at bounding box center [817, 14] width 46 height 15
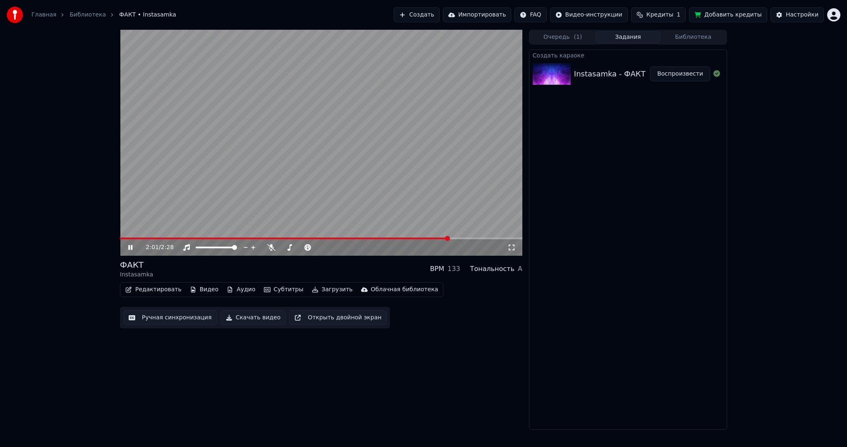
click at [353, 113] on video at bounding box center [321, 143] width 402 height 226
click at [315, 298] on div "Редактировать Видео Аудио Субтитры Загрузить Облачная библиотека Ручная синхрон…" at bounding box center [321, 305] width 402 height 46
click at [321, 294] on button "Загрузить" at bounding box center [332, 290] width 48 height 12
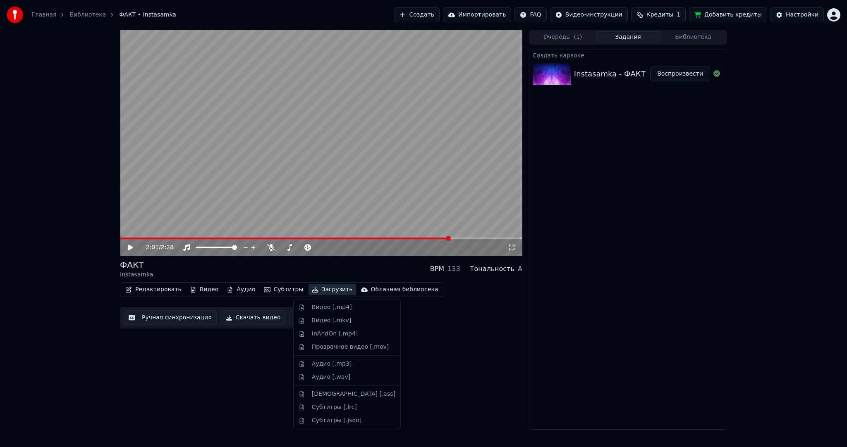
click at [324, 307] on div "Видео [.mp4]" at bounding box center [332, 307] width 40 height 8
